Goal: Task Accomplishment & Management: Use online tool/utility

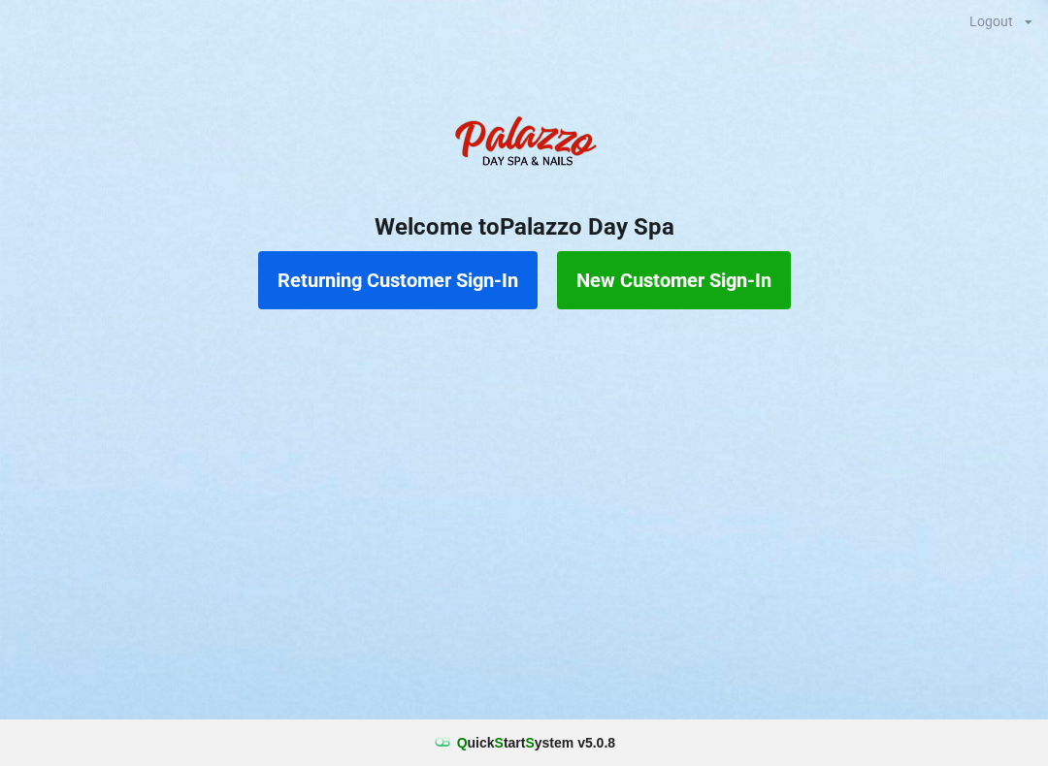
click at [425, 294] on button "Returning Customer Sign-In" at bounding box center [397, 280] width 279 height 58
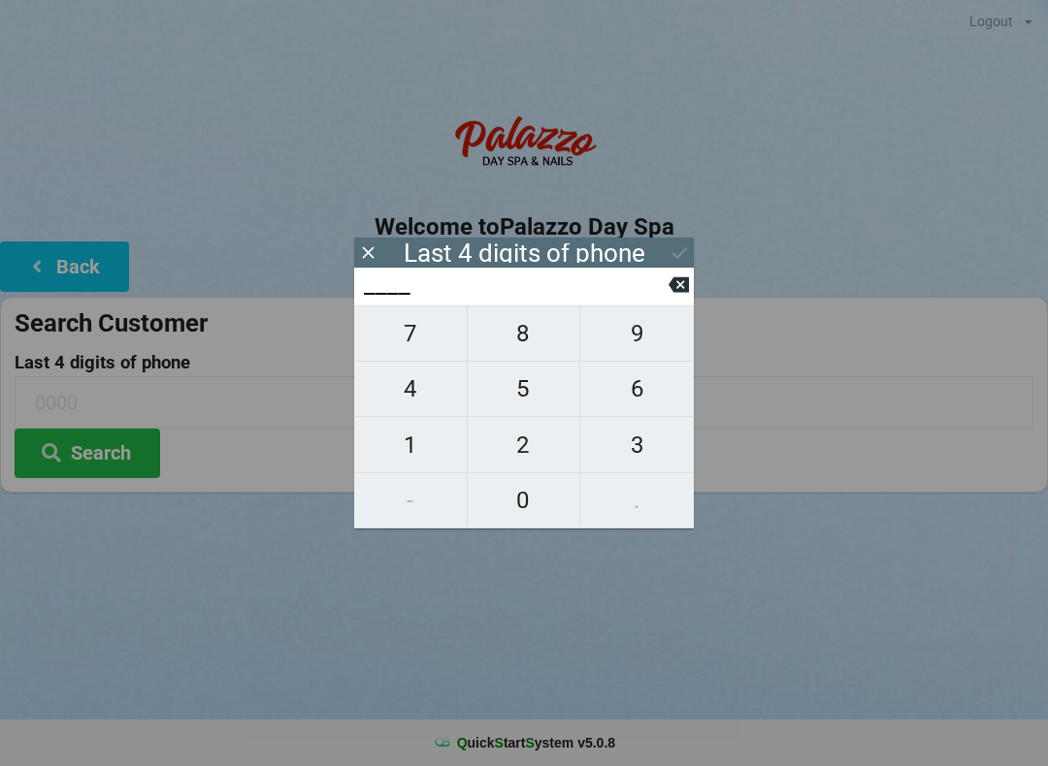
click at [633, 452] on span "3" at bounding box center [636, 445] width 113 height 41
type input "3___"
click at [540, 347] on span "8" at bounding box center [524, 333] width 113 height 41
type input "38__"
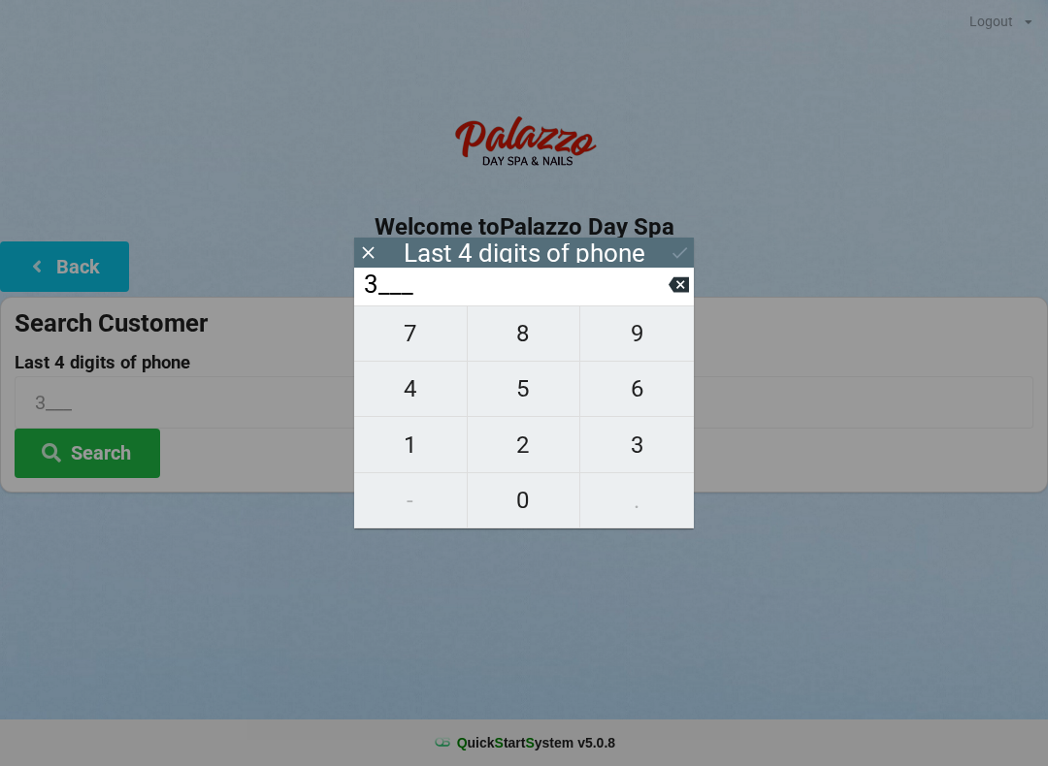
type input "38__"
click at [437, 338] on span "7" at bounding box center [410, 333] width 113 height 41
type input "387_"
click at [427, 341] on span "7" at bounding box center [410, 333] width 113 height 41
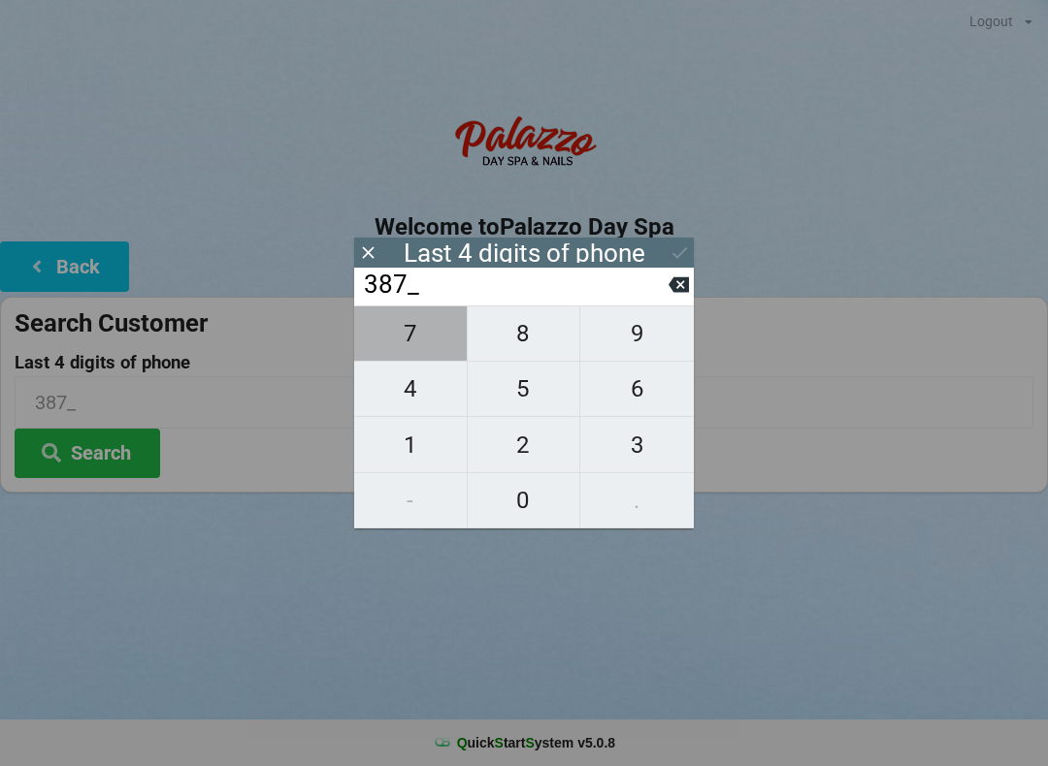
type input "3877"
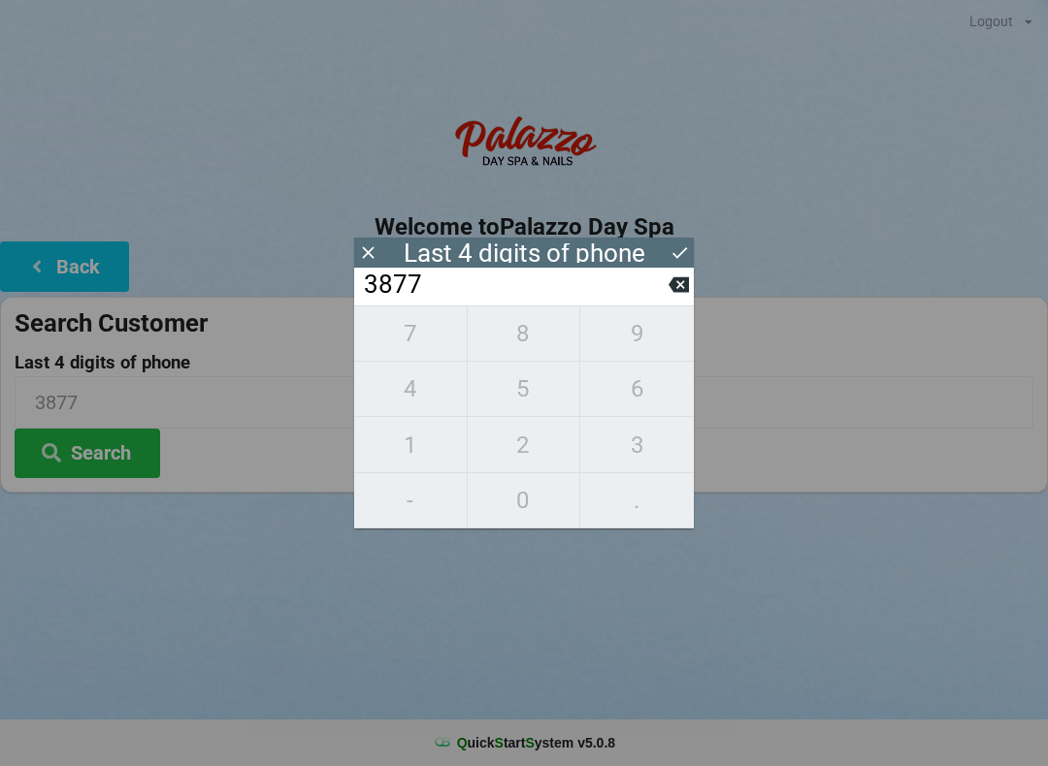
click at [675, 261] on icon at bounding box center [679, 252] width 20 height 20
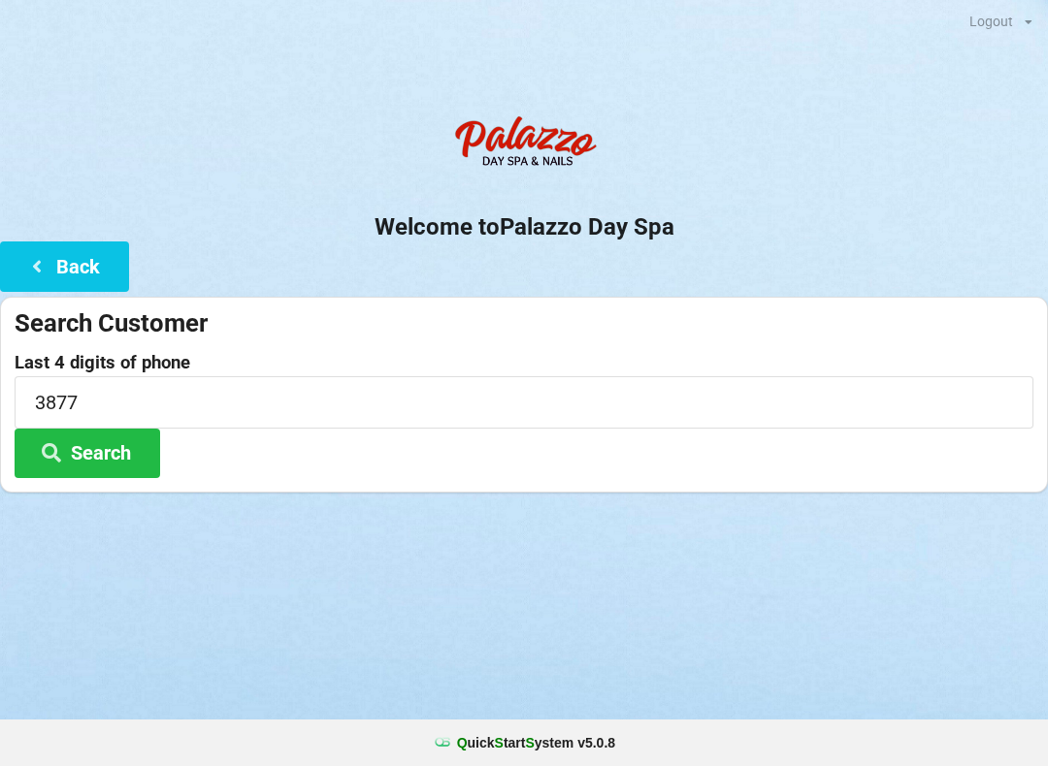
click at [109, 443] on button "Search" at bounding box center [87, 453] width 145 height 49
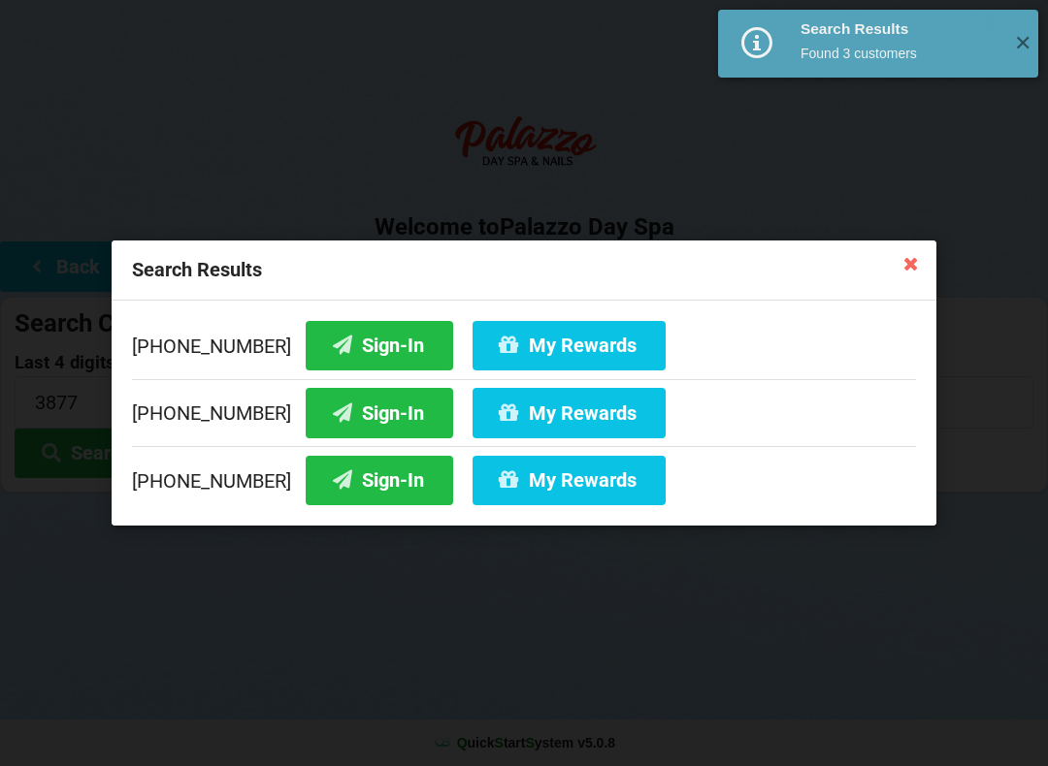
click at [362, 348] on button "Sign-In" at bounding box center [379, 345] width 147 height 49
